Goal: Information Seeking & Learning: Learn about a topic

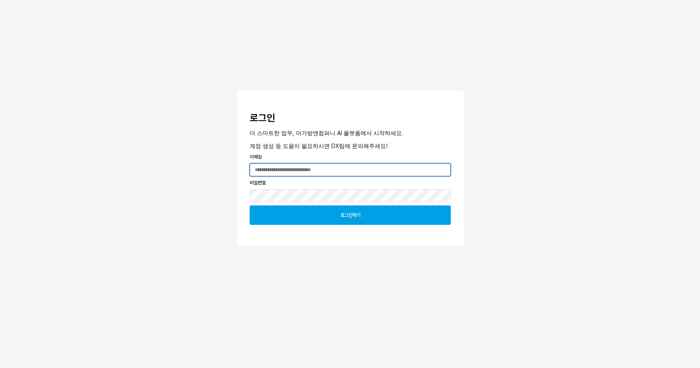
type input "**********"
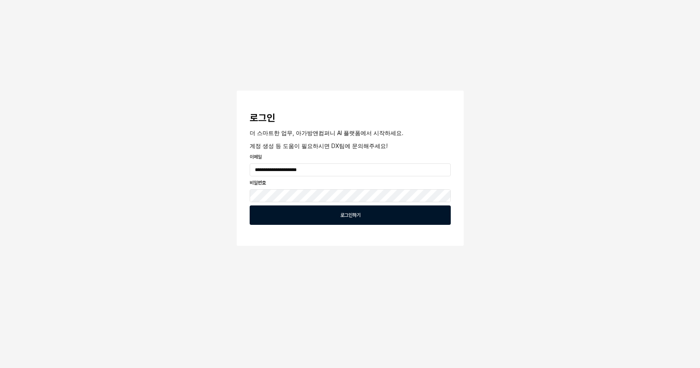
click at [338, 218] on div "로그인하기" at bounding box center [350, 215] width 194 height 19
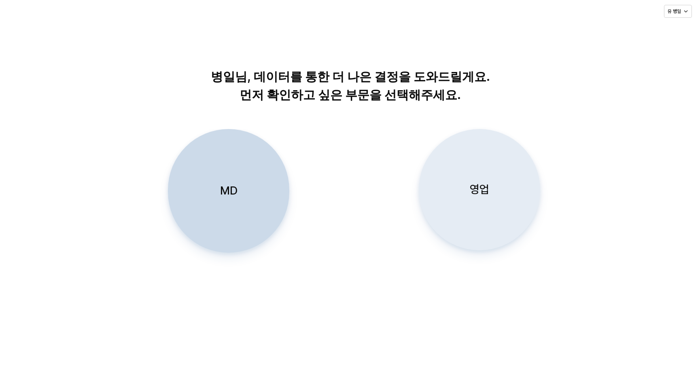
click at [494, 192] on div "영업" at bounding box center [479, 189] width 114 height 121
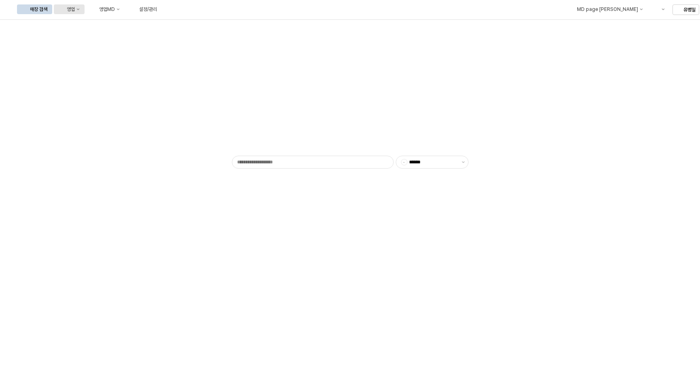
click at [75, 10] on div "영업" at bounding box center [71, 9] width 8 height 6
click at [155, 38] on div "매장상세 현황" at bounding box center [159, 38] width 43 height 6
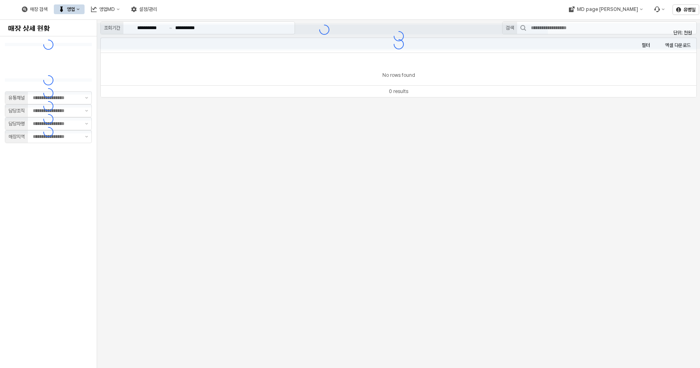
type input "**"
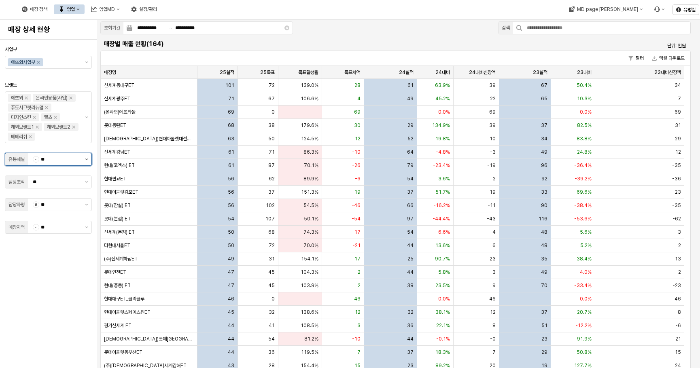
click at [83, 161] on button "제안 사항 표시" at bounding box center [87, 159] width 10 height 12
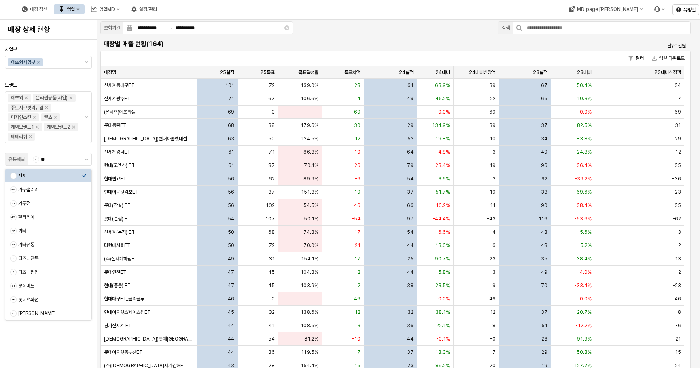
click at [82, 147] on div at bounding box center [48, 148] width 80 height 6
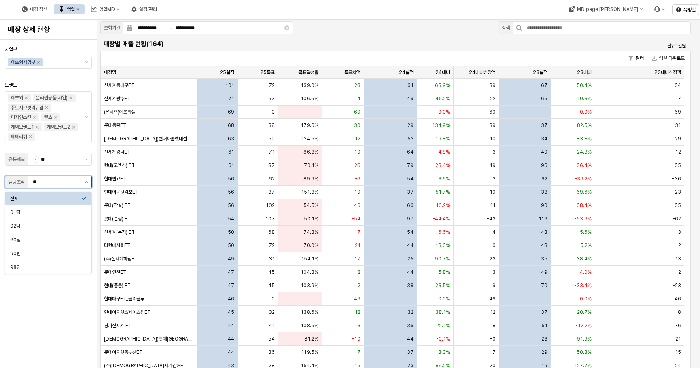
click at [84, 180] on button "제안 사항 표시" at bounding box center [87, 182] width 10 height 12
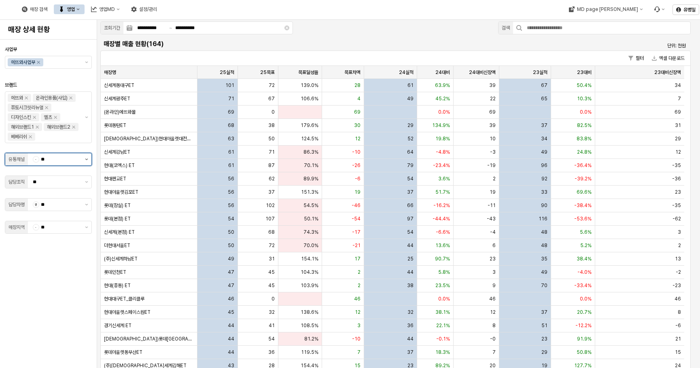
click at [85, 160] on button "제안 사항 표시" at bounding box center [87, 159] width 10 height 12
click at [66, 256] on div "롯데백화점" at bounding box center [50, 257] width 64 height 6
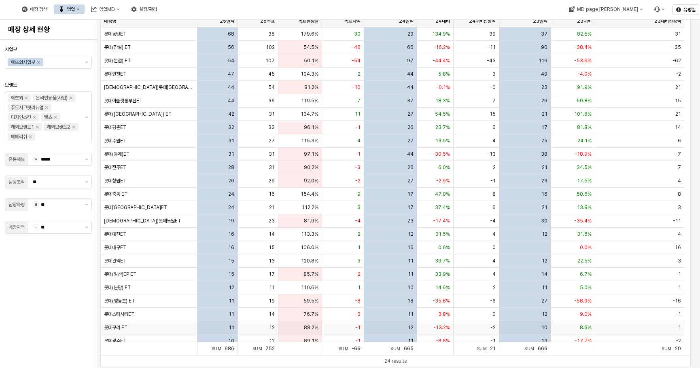
scroll to position [6, 0]
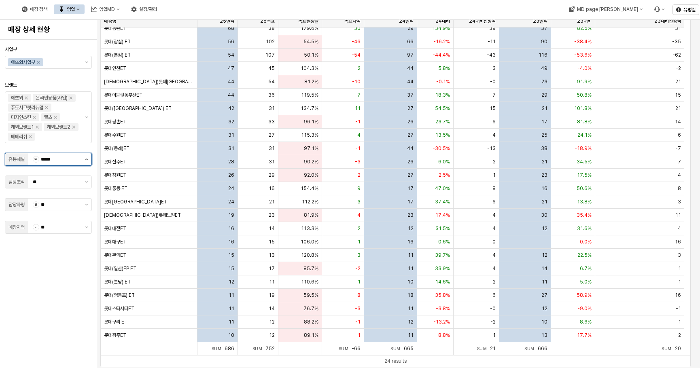
click at [85, 161] on button "제안 사항 표시" at bounding box center [87, 159] width 10 height 12
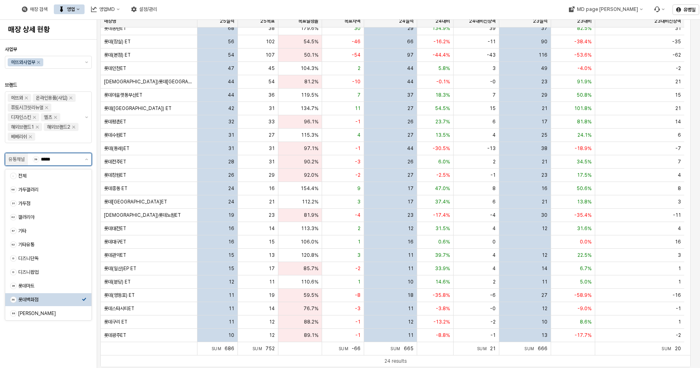
click at [86, 301] on icon "Select an option" at bounding box center [84, 299] width 5 height 5
click at [86, 304] on div "39 롯데백화점" at bounding box center [48, 299] width 86 height 13
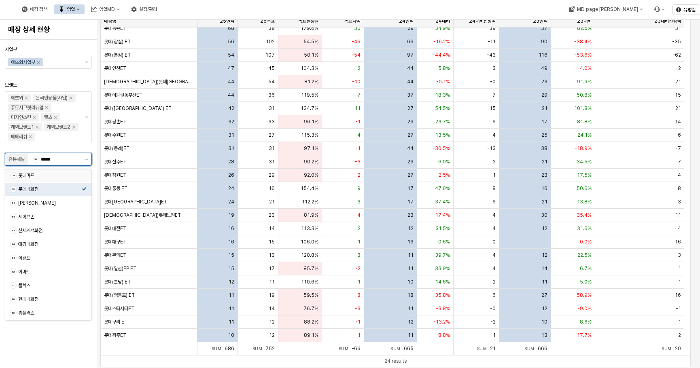
scroll to position [121, 0]
click at [59, 217] on div "신세계백화점" at bounding box center [50, 219] width 64 height 6
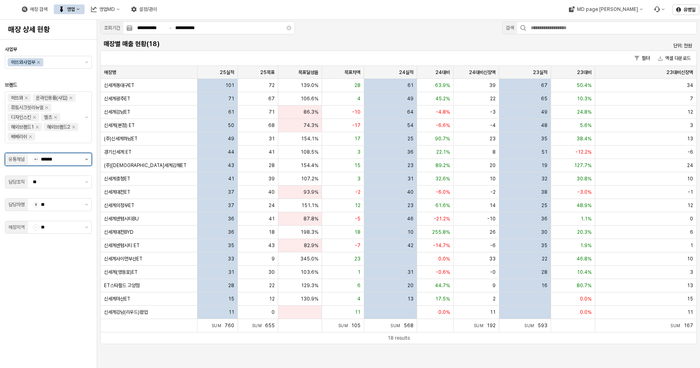
click at [84, 159] on button "제안 사항 표시" at bounding box center [87, 159] width 10 height 12
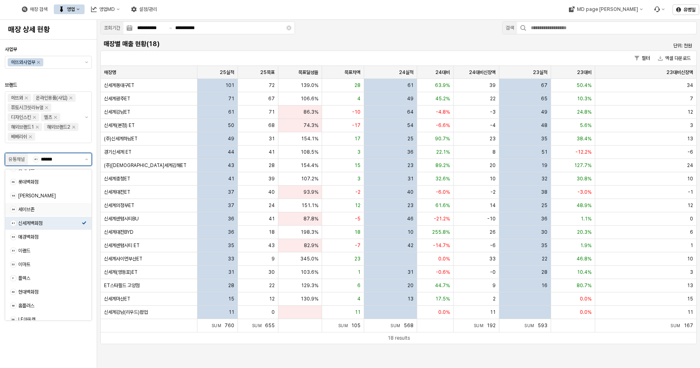
scroll to position [123, 0]
click at [57, 285] on div "현대백화점" at bounding box center [50, 286] width 64 height 6
type input "*****"
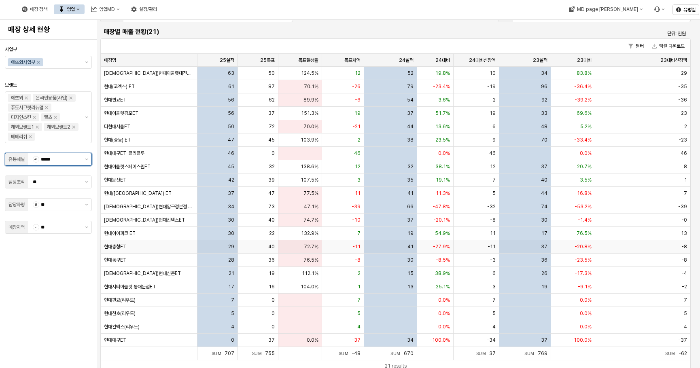
scroll to position [19, 0]
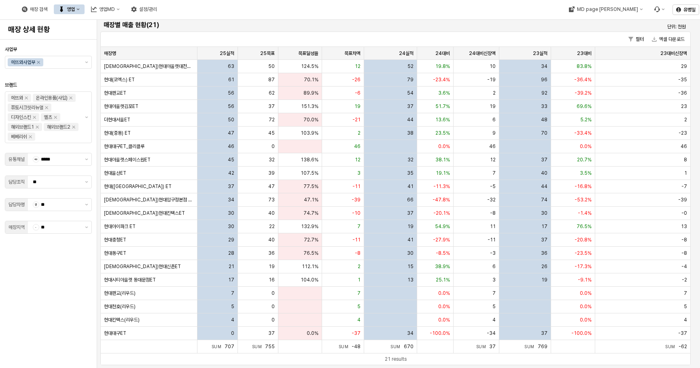
click at [93, 88] on div "사업부 에뜨와사업부 브랜드 에뜨와 온라인용품(사입) 퓨토시크릿리뉴얼 디자인스킨 엘츠 해외브랜드1 해외브랜드2 베베리쉬 유통채널 40 *****…" at bounding box center [48, 204] width 97 height 328
click at [330, 78] on div "-26" at bounding box center [343, 79] width 42 height 13
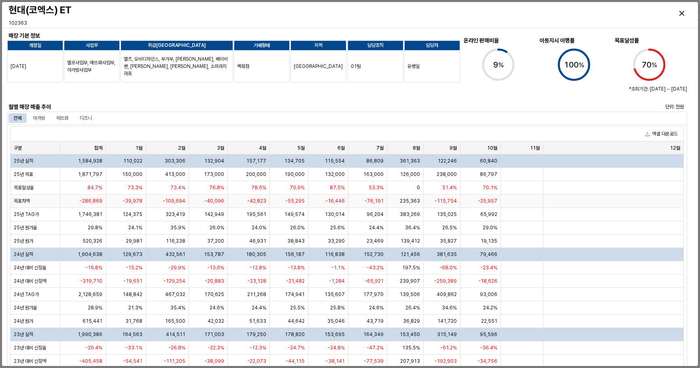
scroll to position [0, 0]
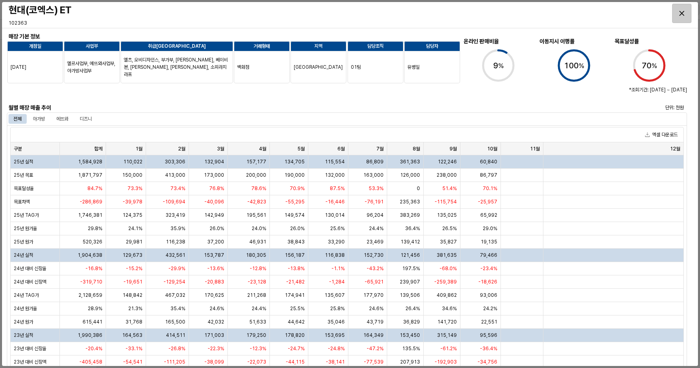
click at [680, 14] on icon "Close" at bounding box center [681, 13] width 5 height 5
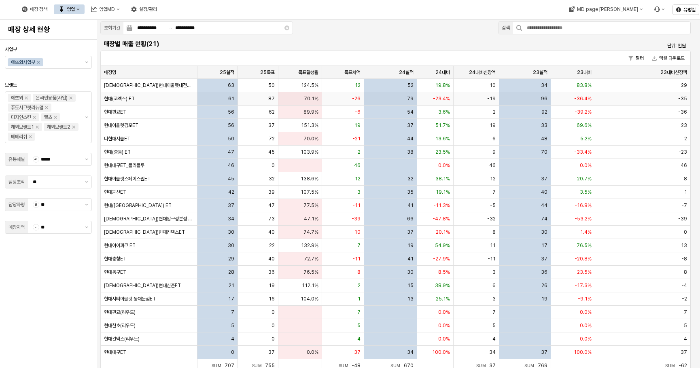
scroll to position [19, 0]
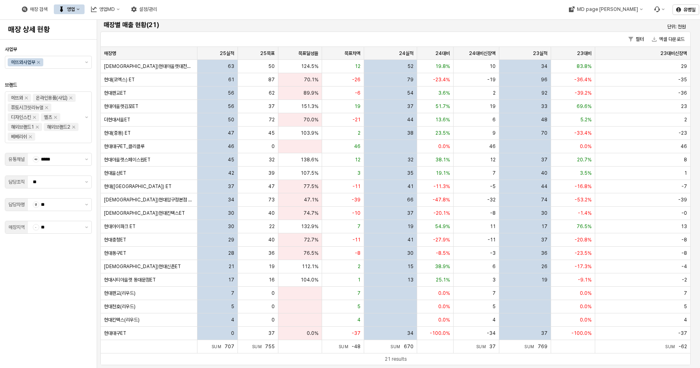
click at [6, 86] on span "브랜드" at bounding box center [11, 85] width 12 height 6
click at [37, 133] on input "브랜드" at bounding box center [58, 137] width 42 height 8
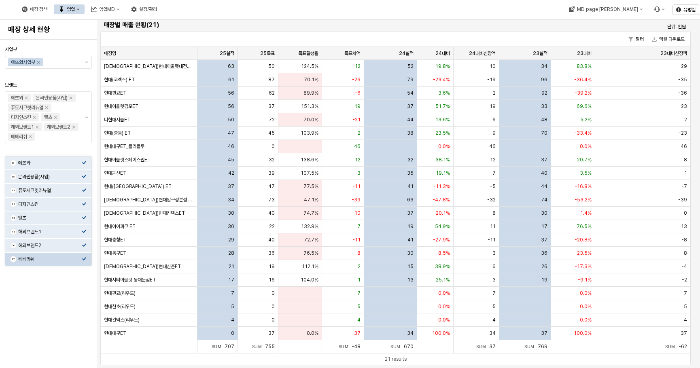
click at [50, 301] on div "사업부 에뜨와사업부 브랜드 에뜨와 온라인용품(사입) 퓨토시크릿리뉴얼 디자인스킨 엘츠 해외브랜드1 해외브랜드2 베베리쉬 유통채널 40 *****…" at bounding box center [48, 204] width 87 height 322
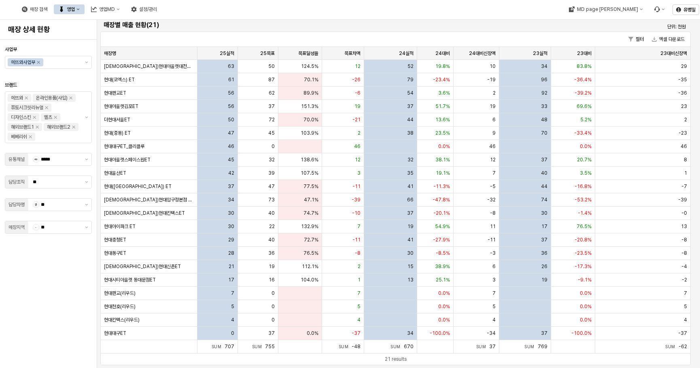
click at [252, 30] on div "매장별 매출 현황(21)" at bounding box center [321, 25] width 443 height 13
